Goal: Task Accomplishment & Management: Manage account settings

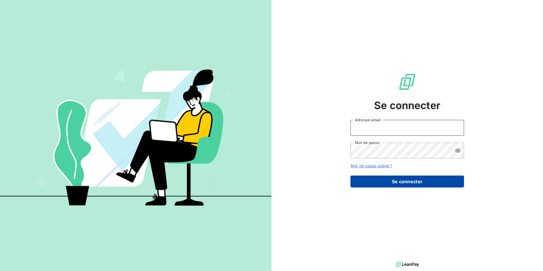
type input "[EMAIL_ADDRESS][DOMAIN_NAME]"
click at [379, 180] on button "Se connecter" at bounding box center [407, 181] width 114 height 12
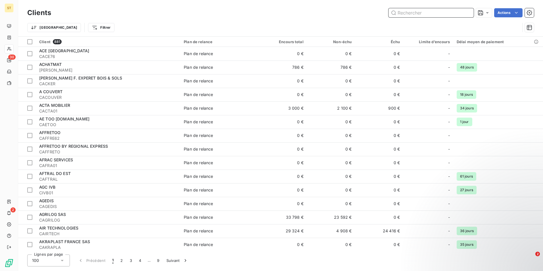
click at [425, 13] on input "text" at bounding box center [430, 12] width 85 height 9
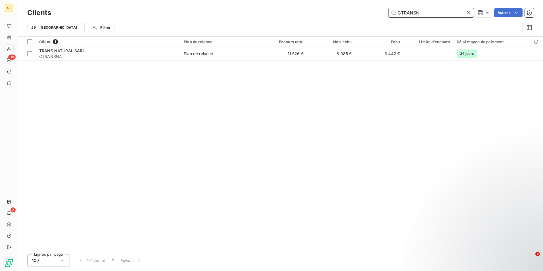
type input "CTRANSN"
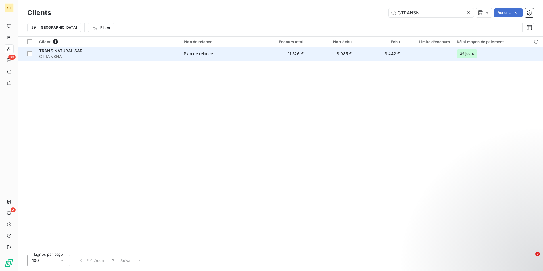
click at [123, 53] on div "TRANS NATURAL SARL" at bounding box center [108, 51] width 138 height 6
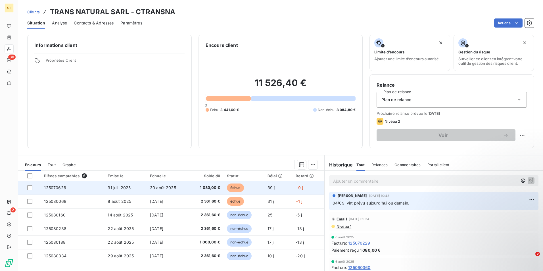
click at [202, 186] on span "1 080,00 €" at bounding box center [206, 188] width 28 height 6
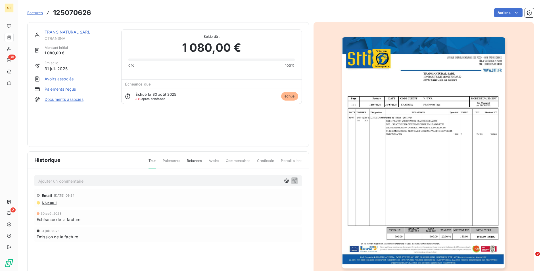
click at [38, 14] on span "Factures" at bounding box center [35, 13] width 16 height 5
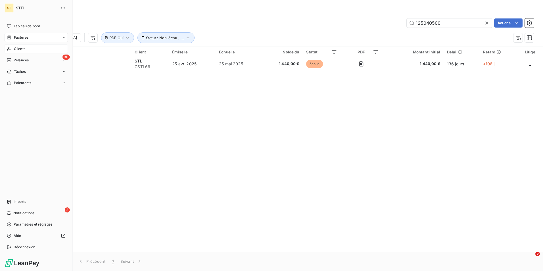
click at [24, 47] on span "Clients" at bounding box center [19, 48] width 11 height 5
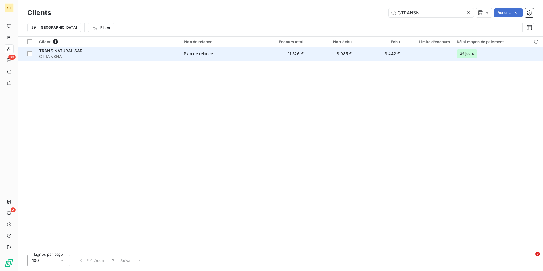
click at [70, 52] on span "TRANS NATURAL SARL" at bounding box center [62, 50] width 46 height 5
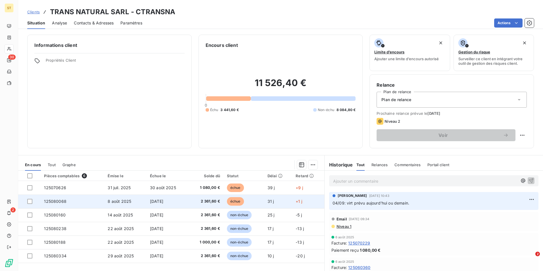
click at [200, 202] on span "2 361,60 €" at bounding box center [206, 201] width 28 height 6
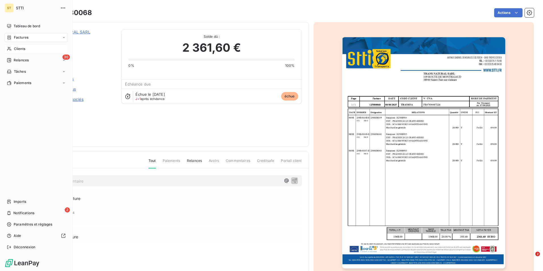
click at [25, 38] on span "Factures" at bounding box center [21, 37] width 14 height 5
click at [20, 37] on span "Factures" at bounding box center [21, 37] width 14 height 5
click at [17, 47] on span "Clients" at bounding box center [19, 48] width 11 height 5
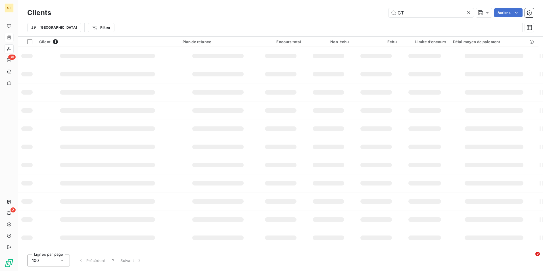
type input "C"
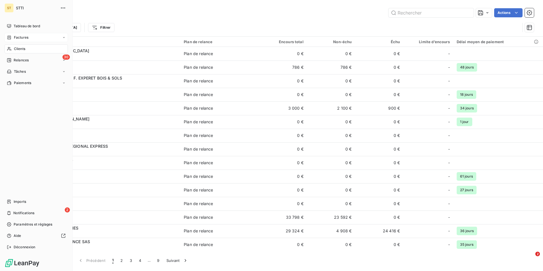
click at [24, 37] on span "Factures" at bounding box center [21, 37] width 14 height 5
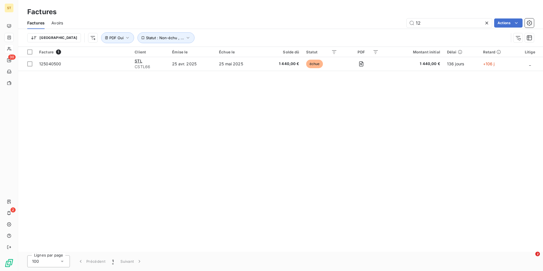
type input "1"
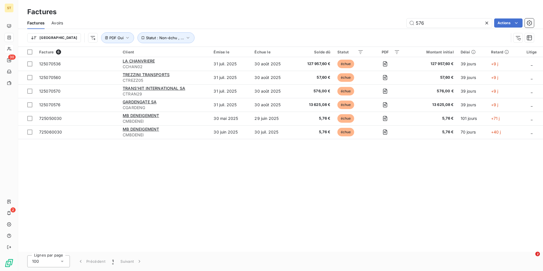
type input "576"
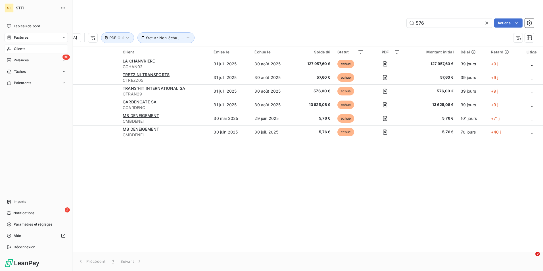
click at [20, 49] on span "Clients" at bounding box center [19, 48] width 11 height 5
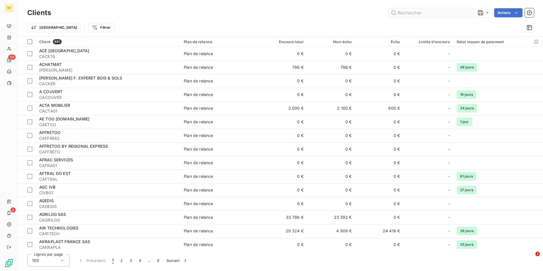
click at [412, 13] on input "text" at bounding box center [430, 12] width 85 height 9
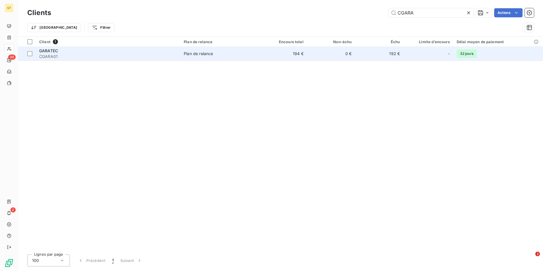
type input "CGARA"
click at [60, 52] on div "GARATEC" at bounding box center [108, 51] width 138 height 6
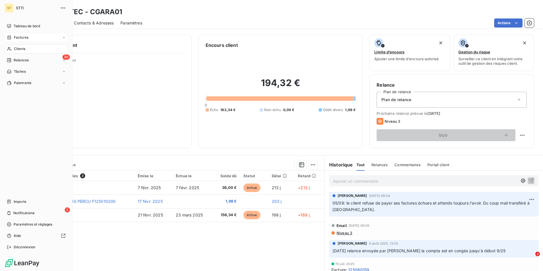
click at [28, 36] on span "Factures" at bounding box center [21, 37] width 14 height 5
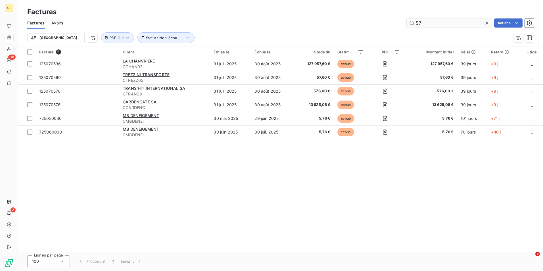
type input "5"
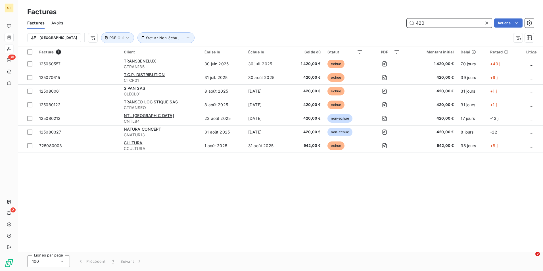
click at [440, 23] on input "420" at bounding box center [448, 22] width 85 height 9
type input "4"
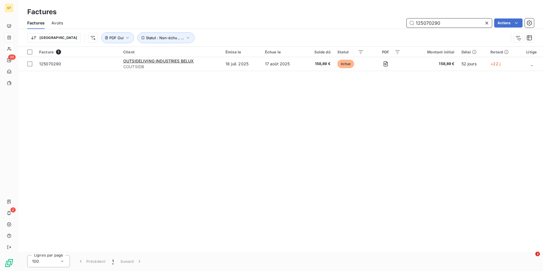
type input "125070290"
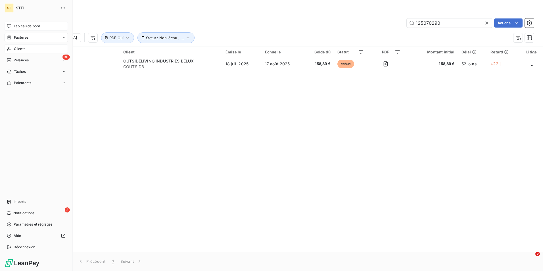
click at [20, 24] on span "Tableau de bord" at bounding box center [27, 26] width 26 height 5
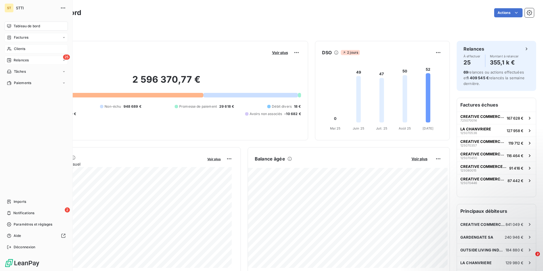
click at [16, 60] on span "Relances" at bounding box center [21, 60] width 15 height 5
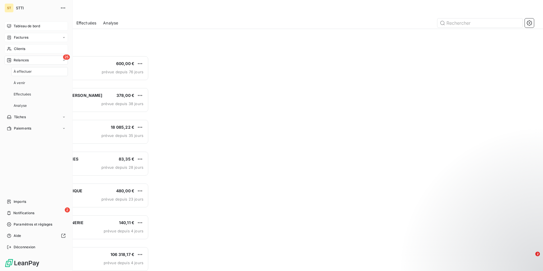
scroll to position [211, 117]
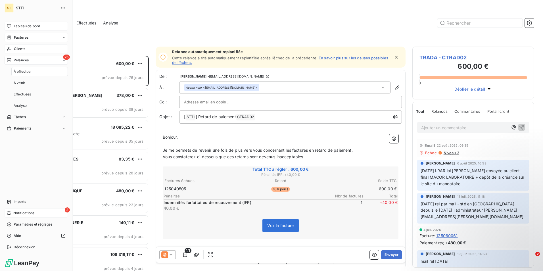
click at [21, 213] on span "Notifications" at bounding box center [23, 212] width 21 height 5
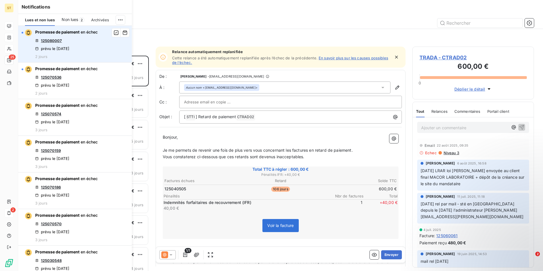
click at [54, 39] on link "125080007" at bounding box center [51, 40] width 21 height 5
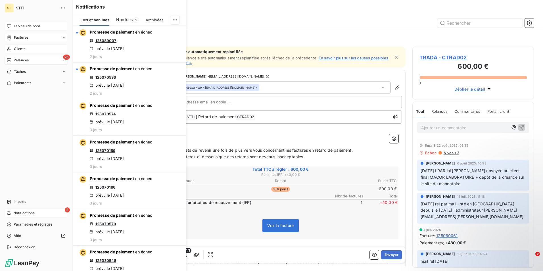
click at [24, 213] on span "Notifications" at bounding box center [23, 212] width 21 height 5
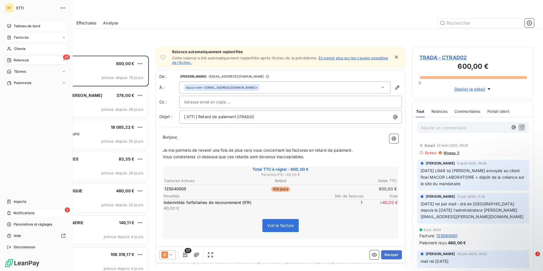
click at [23, 214] on span "Notifications" at bounding box center [23, 212] width 21 height 5
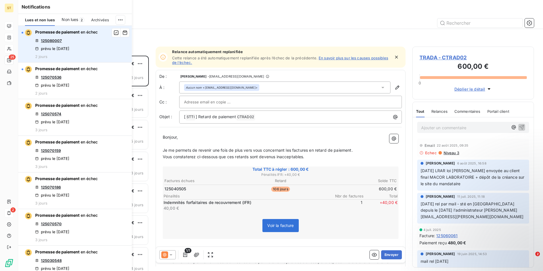
click at [54, 42] on link "125080007" at bounding box center [51, 40] width 21 height 5
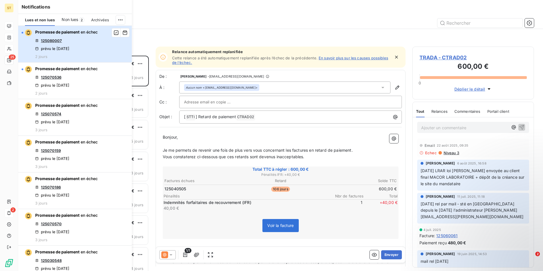
click at [23, 32] on div "button" at bounding box center [27, 32] width 10 height 7
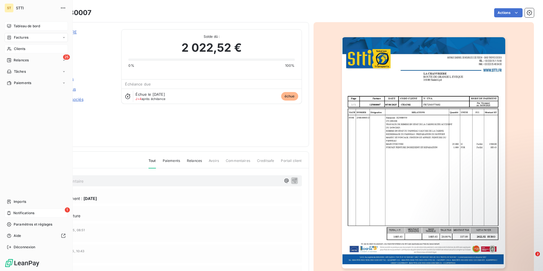
click at [22, 212] on span "Notifications" at bounding box center [23, 212] width 21 height 5
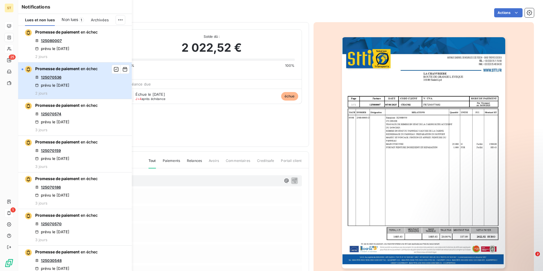
click at [23, 68] on div "button" at bounding box center [27, 69] width 10 height 7
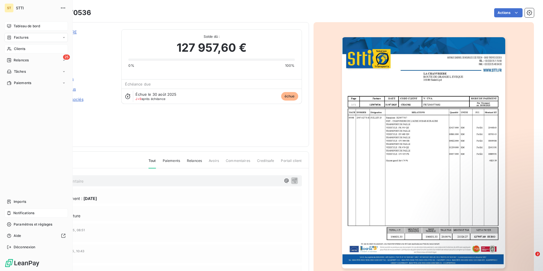
click at [22, 35] on span "Factures" at bounding box center [21, 37] width 14 height 5
click at [24, 81] on span "Relances" at bounding box center [21, 82] width 15 height 5
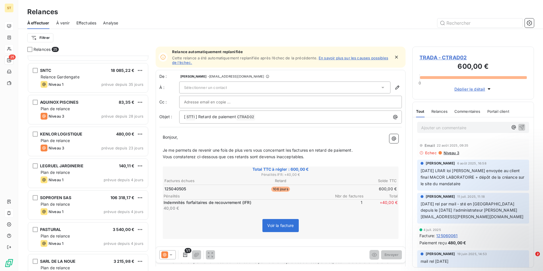
scroll to position [85, 0]
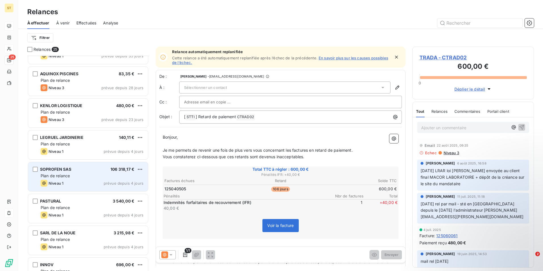
click at [85, 184] on div "Niveau 1 prévue depuis 4 jours" at bounding box center [92, 183] width 103 height 7
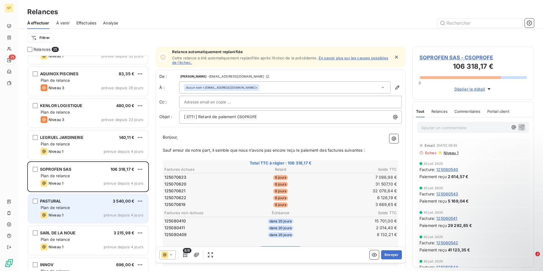
click at [66, 207] on span "Plan de relance" at bounding box center [55, 207] width 29 height 5
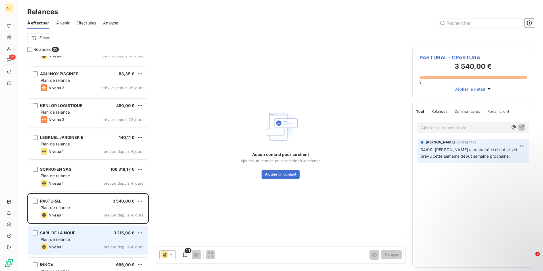
click at [78, 241] on div "Plan de relance" at bounding box center [92, 239] width 103 height 6
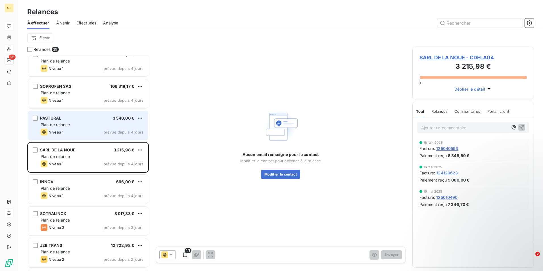
scroll to position [171, 0]
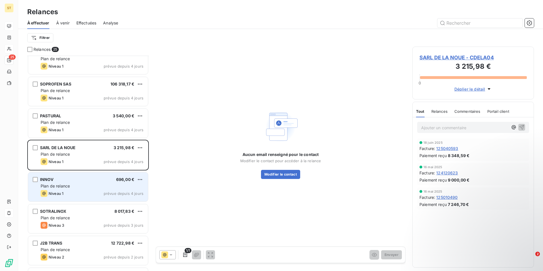
click at [78, 191] on div "Niveau 1 prévue depuis 4 jours" at bounding box center [92, 193] width 103 height 7
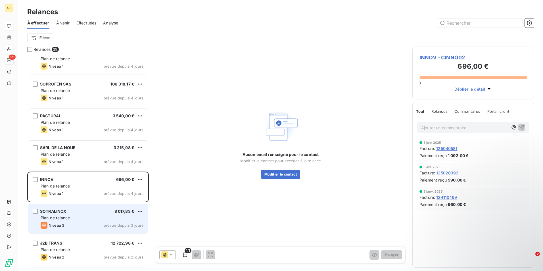
click at [76, 223] on div "Niveau 3 prévue depuis 3 jours" at bounding box center [92, 225] width 103 height 7
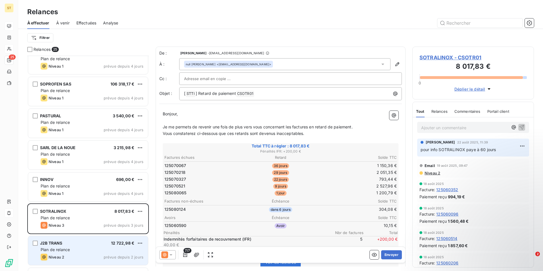
click at [60, 250] on span "Plan de relance" at bounding box center [55, 249] width 29 height 5
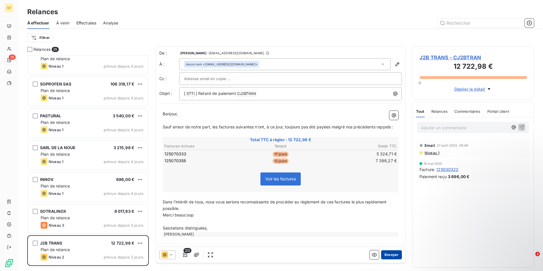
click at [388, 255] on button "Envoyer" at bounding box center [391, 254] width 21 height 9
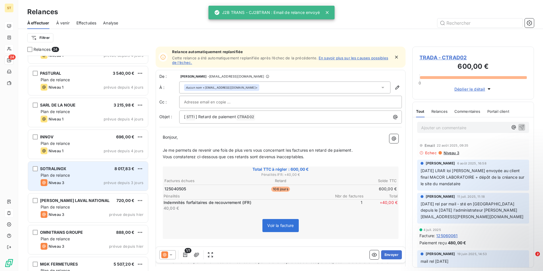
scroll to position [227, 0]
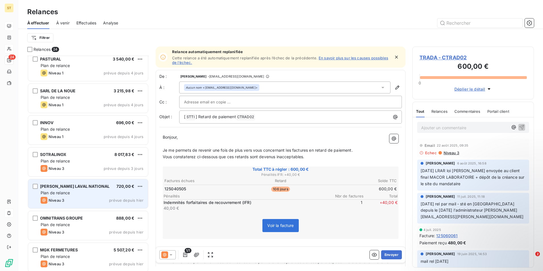
click at [65, 197] on div "Niveau 3 prévue depuis hier" at bounding box center [92, 200] width 103 height 7
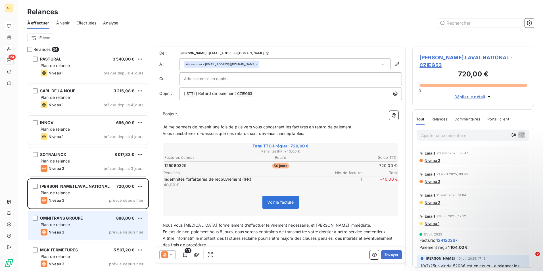
click at [73, 230] on div "Niveau 3 prévue depuis hier" at bounding box center [92, 231] width 103 height 7
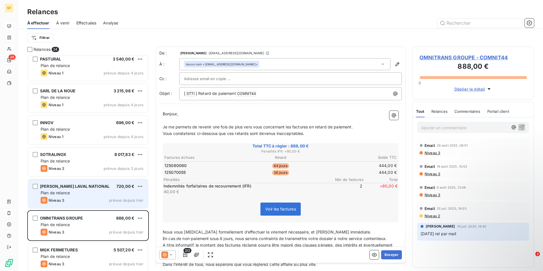
click at [76, 196] on div "[PERSON_NAME] LAVAL NATIONAL 720,00 € Plan de relance Niveau 3 prévue depuis hi…" at bounding box center [88, 193] width 120 height 29
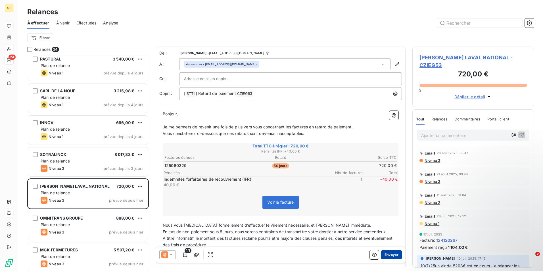
click at [387, 253] on button "Envoyer" at bounding box center [391, 254] width 21 height 9
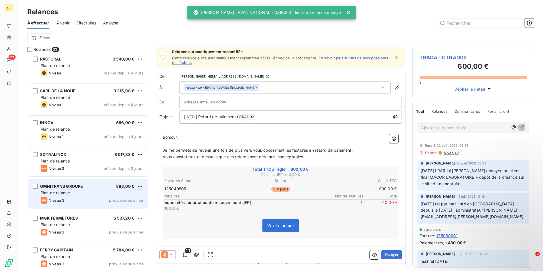
click at [56, 187] on span "OMNITRANS GROUPE" at bounding box center [61, 186] width 43 height 5
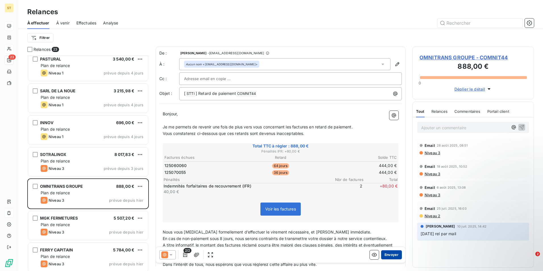
click at [391, 254] on button "Envoyer" at bounding box center [391, 254] width 21 height 9
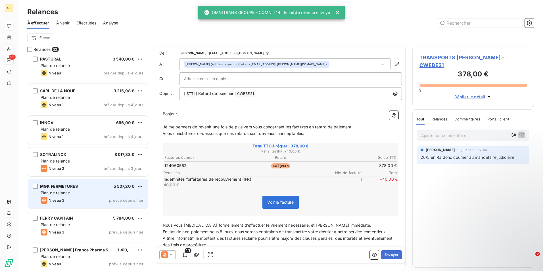
click at [69, 196] on div "MGK FERMETURES 5 507,20 € Plan de relance Niveau 3 prévue depuis hier" at bounding box center [88, 193] width 120 height 29
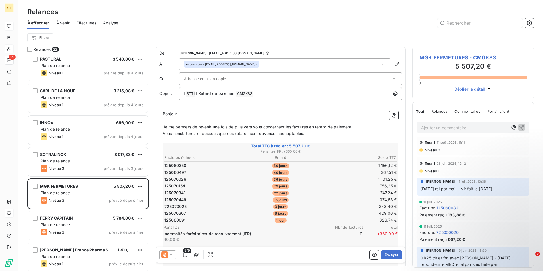
scroll to position [114, 0]
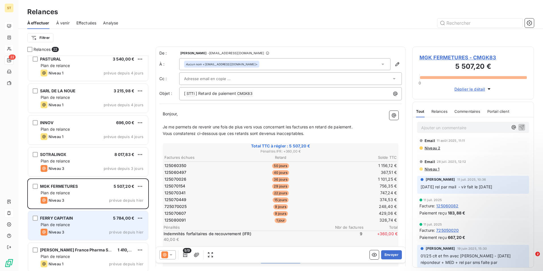
click at [66, 230] on div "Niveau 3 prévue depuis hier" at bounding box center [92, 231] width 103 height 7
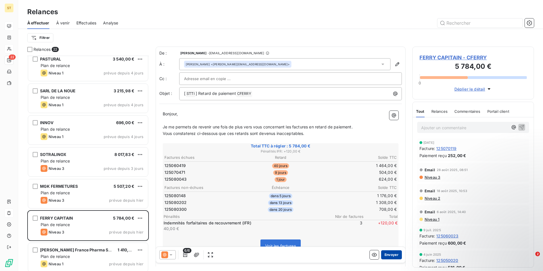
click at [388, 256] on button "Envoyer" at bounding box center [391, 254] width 21 height 9
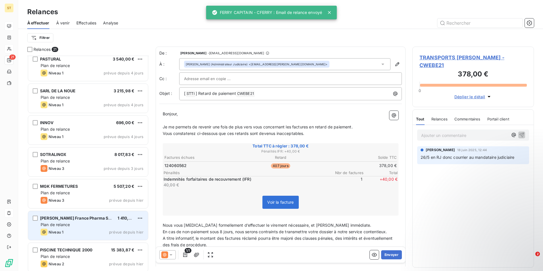
click at [71, 214] on div "[PERSON_NAME] France Pharma Systems 1 410,91 € Plan de relance Niveau 1 prévue …" at bounding box center [88, 225] width 120 height 29
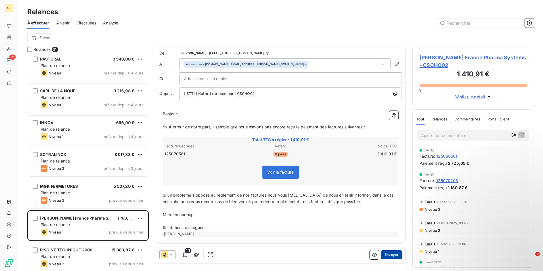
click at [389, 254] on button "Envoyer" at bounding box center [391, 254] width 21 height 9
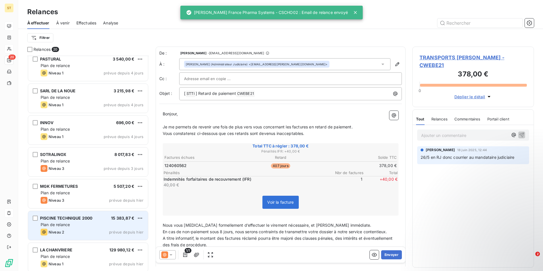
click at [64, 228] on div "PISCINE TECHNIQUE 2000 15 383,87 € Plan de relance Niveau 2 prévue depuis hier" at bounding box center [88, 225] width 120 height 29
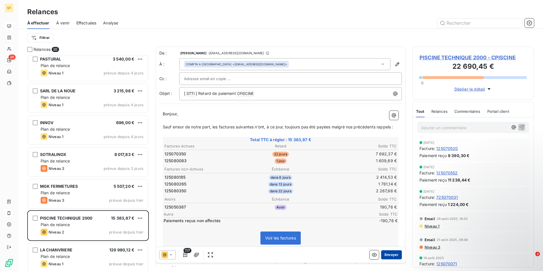
click at [389, 256] on button "Envoyer" at bounding box center [391, 254] width 21 height 9
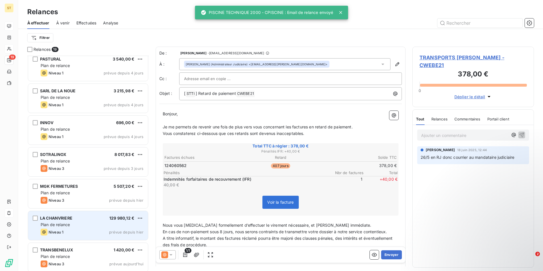
click at [68, 232] on div "Niveau 1 prévue depuis hier" at bounding box center [92, 231] width 103 height 7
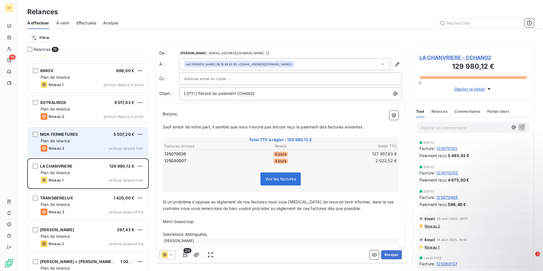
scroll to position [284, 0]
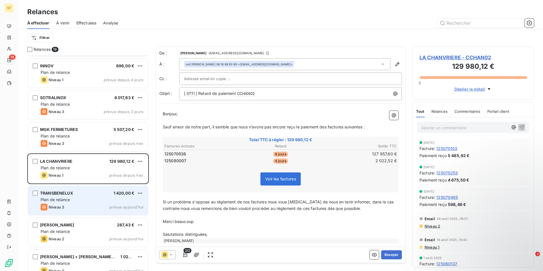
click at [79, 205] on div "Niveau 3 prévue aujourd’hui" at bounding box center [92, 207] width 103 height 7
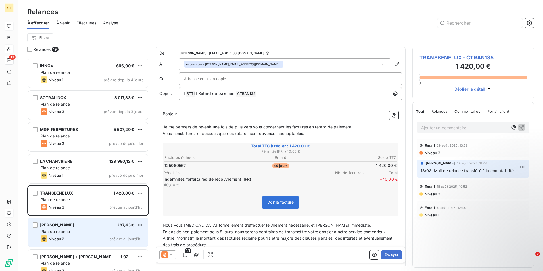
click at [74, 231] on div "Plan de relance" at bounding box center [92, 231] width 103 height 6
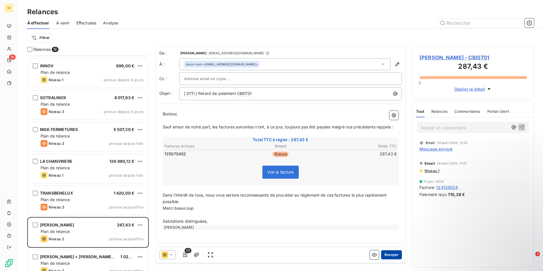
click at [389, 254] on button "Envoyer" at bounding box center [391, 254] width 21 height 9
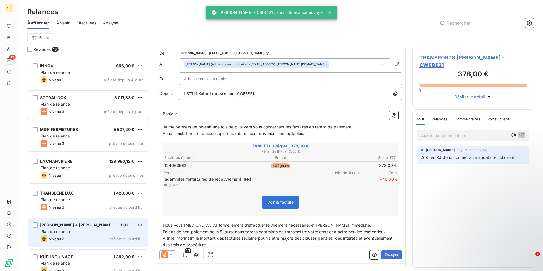
click at [70, 228] on div "[PERSON_NAME] + [PERSON_NAME][GEOGRAPHIC_DATA] 1 020,00 € Plan de relance Nivea…" at bounding box center [88, 232] width 120 height 29
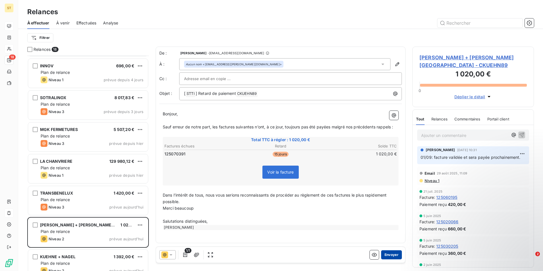
click at [388, 255] on button "Envoyer" at bounding box center [391, 254] width 21 height 9
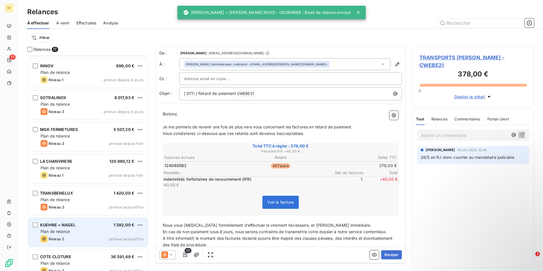
click at [74, 233] on div "Plan de relance" at bounding box center [92, 231] width 103 height 6
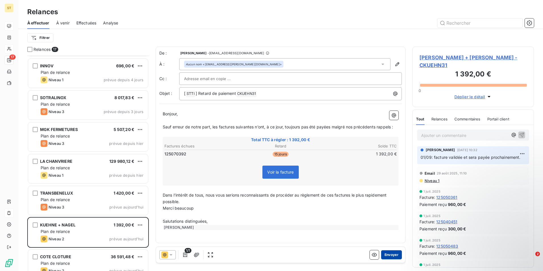
click at [387, 255] on button "Envoyer" at bounding box center [391, 254] width 21 height 9
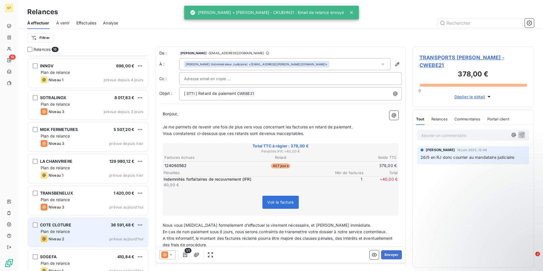
click at [67, 232] on span "Plan de relance" at bounding box center [55, 231] width 29 height 5
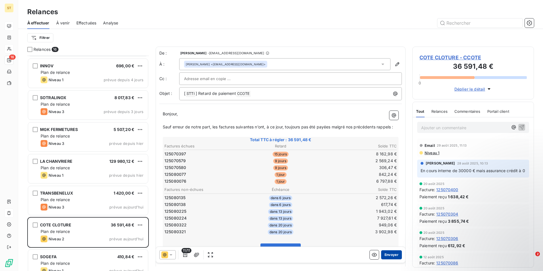
click at [387, 255] on button "Envoyer" at bounding box center [391, 254] width 21 height 9
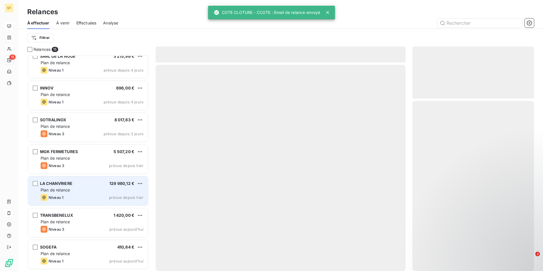
scroll to position [262, 0]
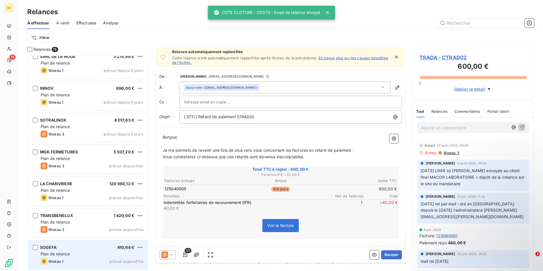
click at [80, 259] on div "Niveau 1 prévue aujourd’hui" at bounding box center [92, 261] width 103 height 7
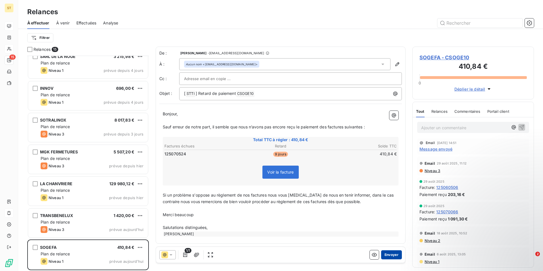
click at [390, 253] on button "Envoyer" at bounding box center [391, 254] width 21 height 9
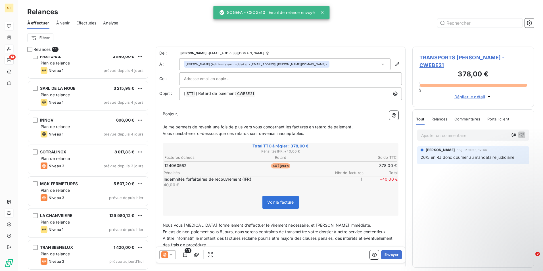
scroll to position [230, 0]
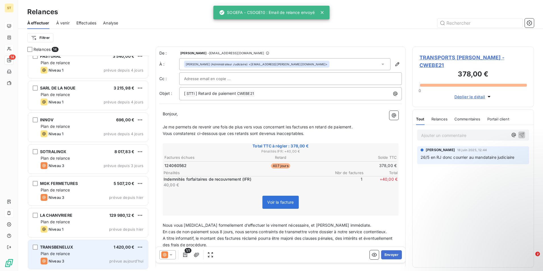
click at [72, 255] on div "Plan de relance" at bounding box center [92, 254] width 103 height 6
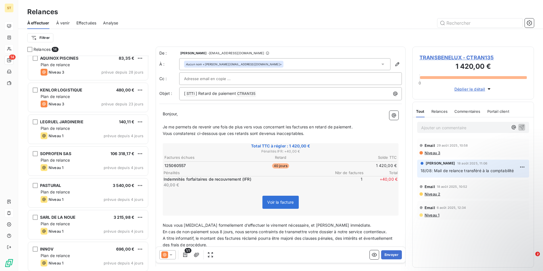
scroll to position [88, 0]
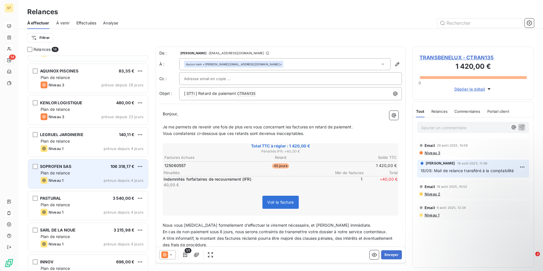
click at [60, 170] on div "SOPROFEN SAS 106 318,17 € Plan de relance Niveau 1 prévue depuis 4 jours" at bounding box center [88, 173] width 120 height 29
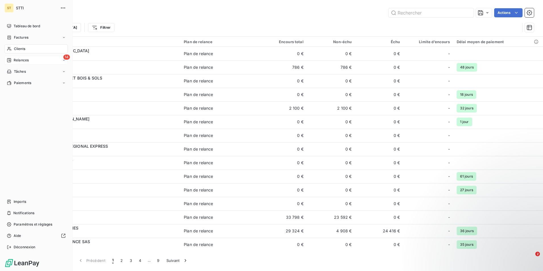
click at [8, 59] on icon at bounding box center [9, 60] width 5 height 5
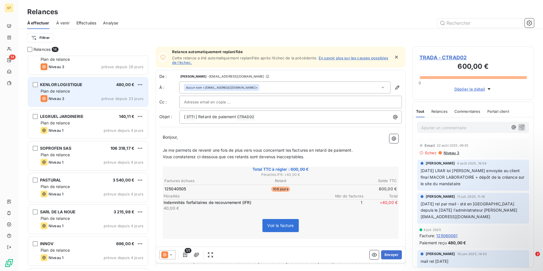
scroll to position [114, 0]
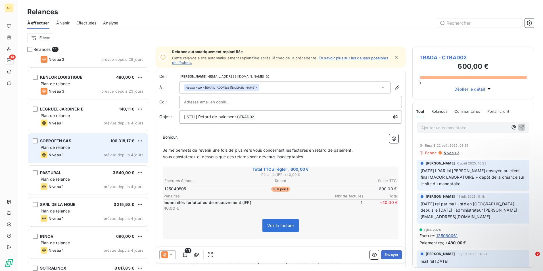
click at [77, 154] on div "Niveau 1 prévue depuis 4 jours" at bounding box center [92, 154] width 103 height 7
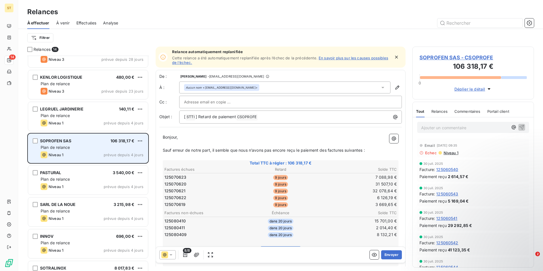
click at [69, 145] on span "Plan de relance" at bounding box center [55, 147] width 29 height 5
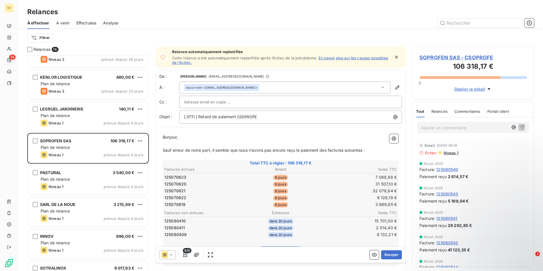
drag, startPoint x: 181, startPoint y: 10, endPoint x: 175, endPoint y: 13, distance: 6.6
click at [181, 10] on div "Relances" at bounding box center [280, 12] width 525 height 10
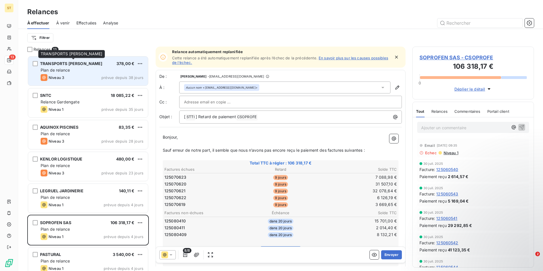
click at [65, 64] on span "TRANSPORTS [PERSON_NAME]" at bounding box center [71, 63] width 62 height 5
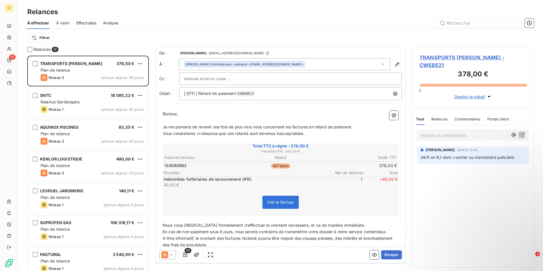
click at [441, 119] on span "Relances" at bounding box center [439, 119] width 16 height 5
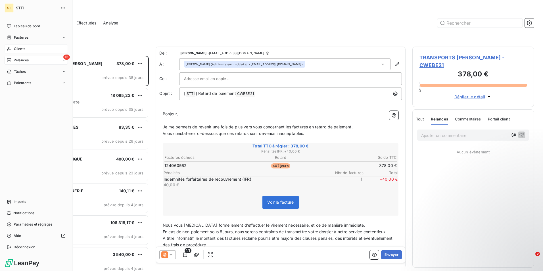
click at [19, 46] on div "Clients" at bounding box center [36, 48] width 63 height 9
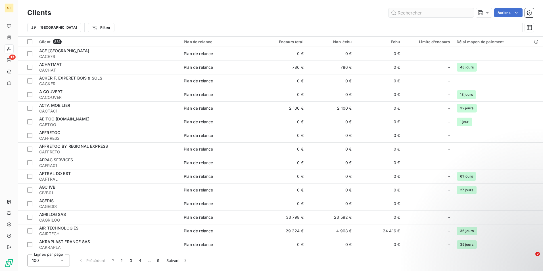
click at [409, 12] on input "text" at bounding box center [430, 12] width 85 height 9
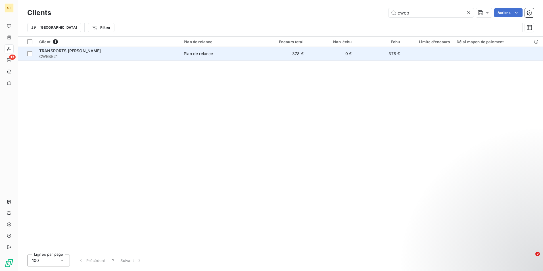
type input "cweb"
click at [75, 52] on span "TRANSPORTS [PERSON_NAME]" at bounding box center [70, 50] width 62 height 5
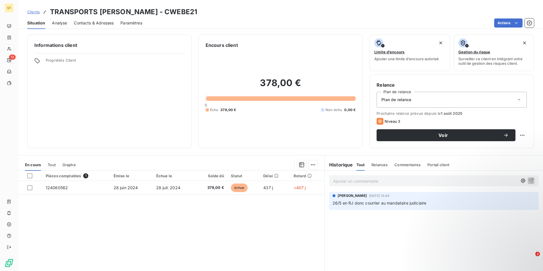
click at [518, 99] on div "Plan de relance" at bounding box center [451, 100] width 150 height 16
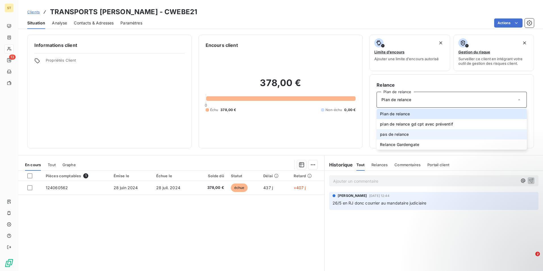
click at [395, 135] on span "pas de relance" at bounding box center [394, 134] width 29 height 6
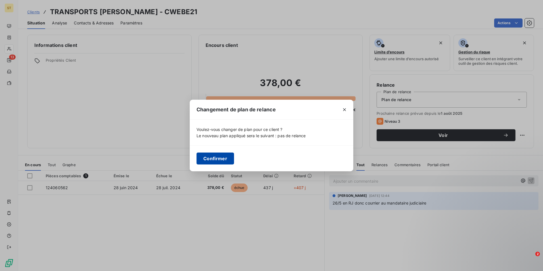
click at [211, 159] on button "Confirmer" at bounding box center [214, 158] width 37 height 12
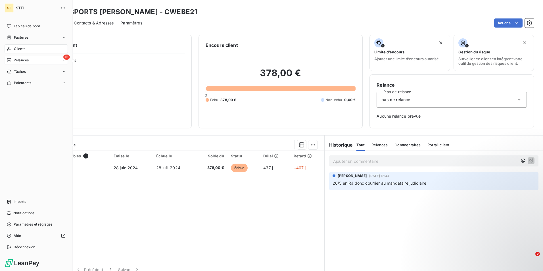
click at [21, 60] on span "Relances" at bounding box center [21, 60] width 15 height 5
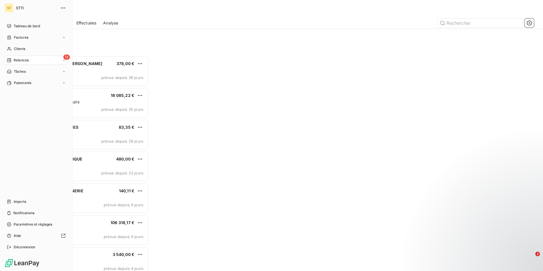
scroll to position [211, 117]
click at [20, 61] on span "Relances" at bounding box center [21, 60] width 15 height 5
click at [21, 49] on span "Clients" at bounding box center [19, 48] width 11 height 5
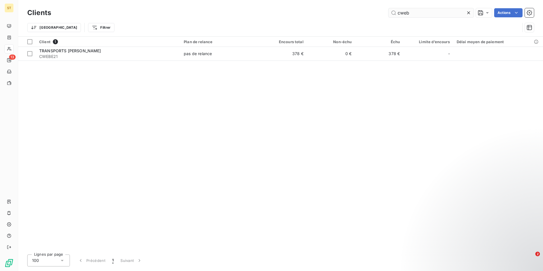
click at [435, 11] on input "cweb" at bounding box center [430, 12] width 85 height 9
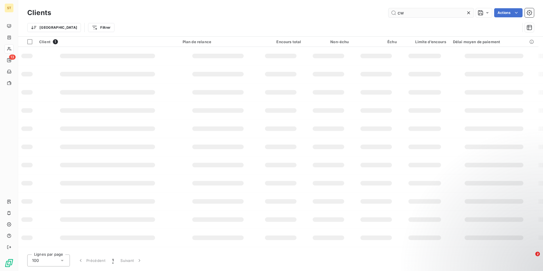
type input "c"
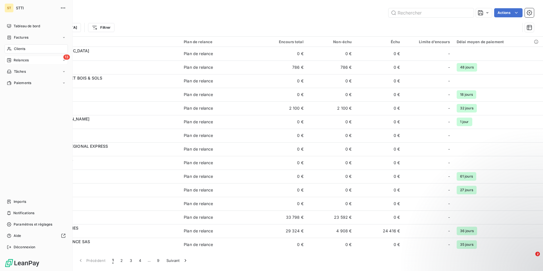
click at [11, 60] on icon at bounding box center [9, 60] width 4 height 4
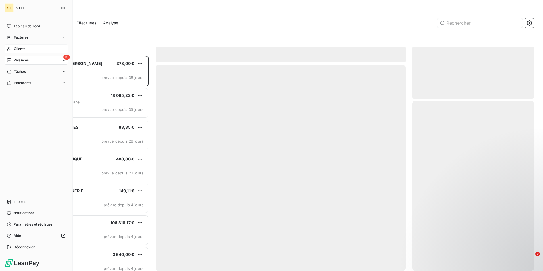
scroll to position [211, 117]
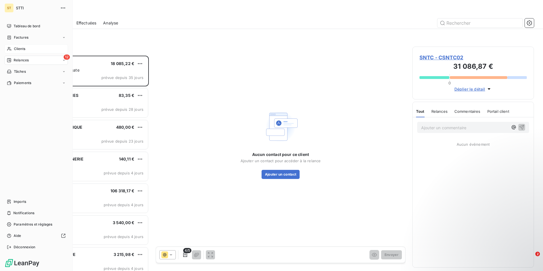
click at [24, 49] on span "Clients" at bounding box center [19, 48] width 11 height 5
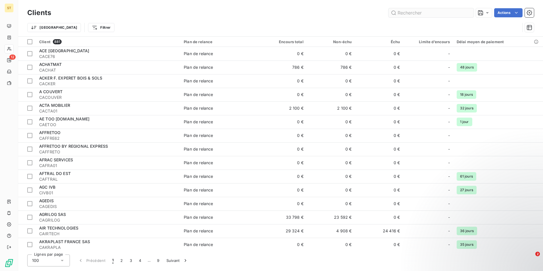
click at [433, 13] on input "text" at bounding box center [430, 12] width 85 height 9
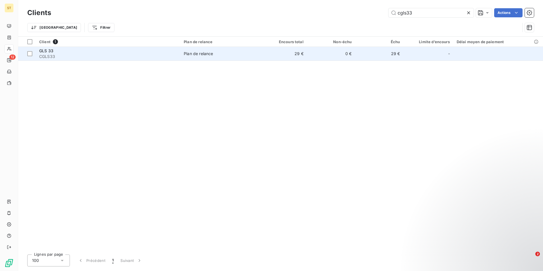
type input "cgls33"
click at [177, 54] on span "CGLS33" at bounding box center [108, 57] width 138 height 6
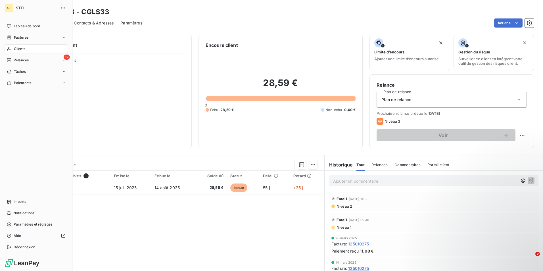
drag, startPoint x: 18, startPoint y: 49, endPoint x: 34, endPoint y: 48, distance: 16.0
click at [17, 49] on span "Clients" at bounding box center [19, 48] width 11 height 5
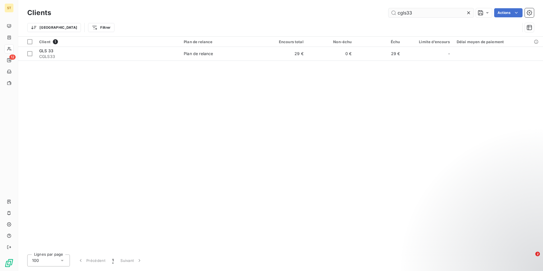
click at [422, 16] on input "cgls33" at bounding box center [430, 12] width 85 height 9
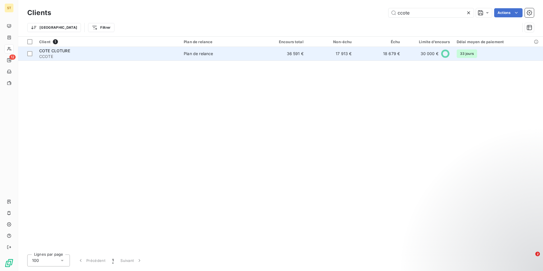
type input "ccote"
click at [204, 55] on div "Plan de relance" at bounding box center [198, 54] width 29 height 6
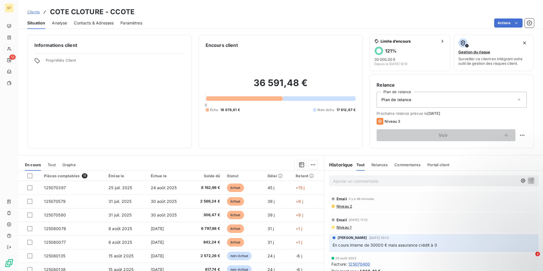
click at [349, 179] on p "Ajouter un commentaire ﻿" at bounding box center [425, 180] width 184 height 7
click at [528, 179] on icon "button" at bounding box center [531, 180] width 6 height 6
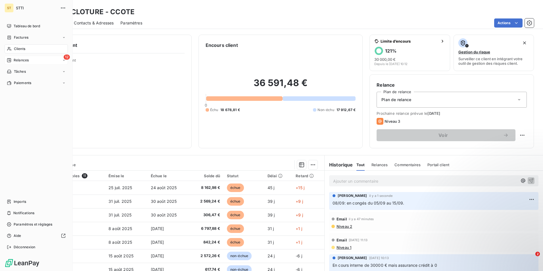
click at [24, 61] on span "Relances" at bounding box center [21, 60] width 15 height 5
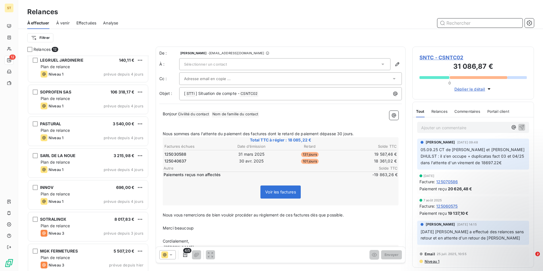
scroll to position [81, 0]
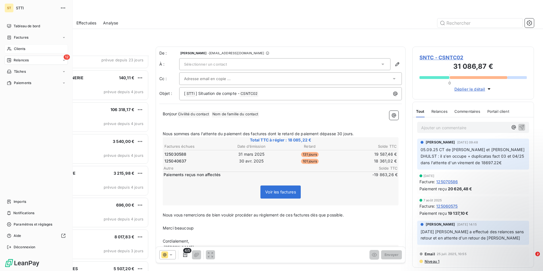
click at [21, 47] on span "Clients" at bounding box center [19, 48] width 11 height 5
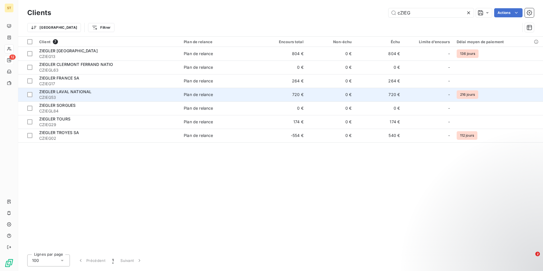
type input "cZIEG"
click at [193, 92] on div "Plan de relance" at bounding box center [198, 95] width 29 height 6
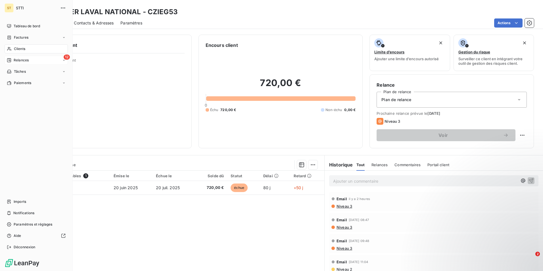
click at [17, 45] on div "Clients" at bounding box center [36, 48] width 63 height 9
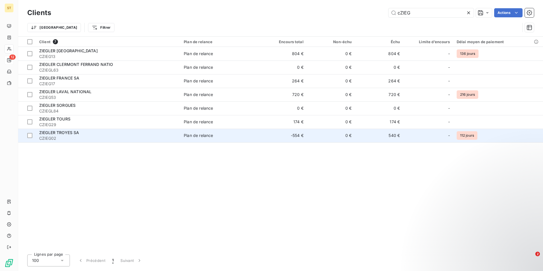
click at [70, 135] on div "[PERSON_NAME] TROYES SA" at bounding box center [108, 133] width 138 height 6
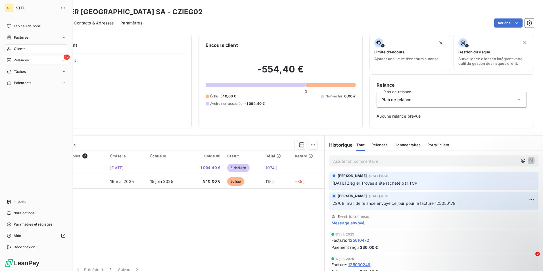
click at [17, 50] on span "Clients" at bounding box center [19, 48] width 11 height 5
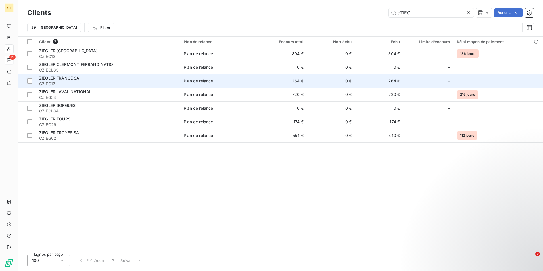
click at [298, 80] on td "264 €" at bounding box center [283, 81] width 48 height 14
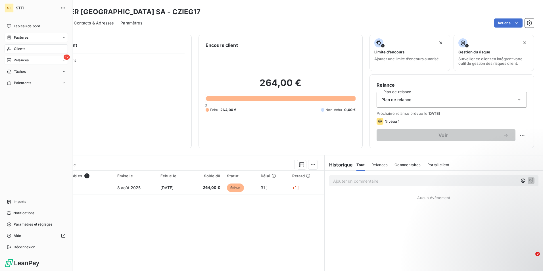
click at [20, 35] on span "Factures" at bounding box center [21, 37] width 14 height 5
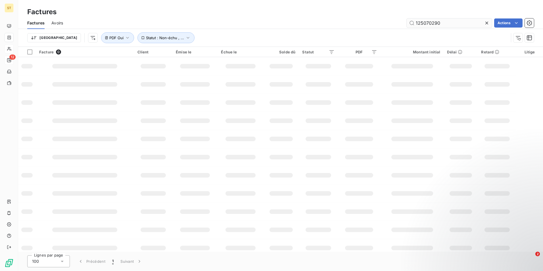
click at [450, 24] on input "125070290" at bounding box center [448, 22] width 85 height 9
type input "1"
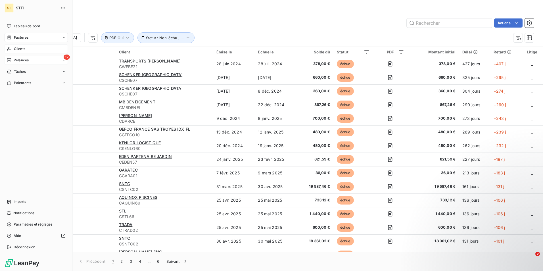
click at [24, 50] on span "Clients" at bounding box center [19, 48] width 11 height 5
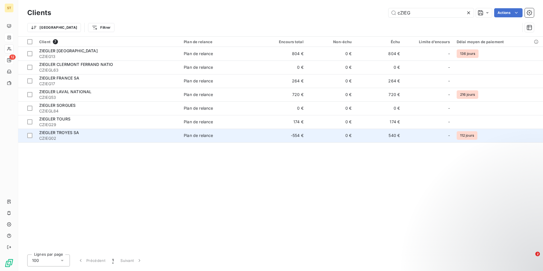
click at [70, 133] on span "[PERSON_NAME] TROYES SA" at bounding box center [59, 132] width 40 height 5
